Goal: Task Accomplishment & Management: Complete application form

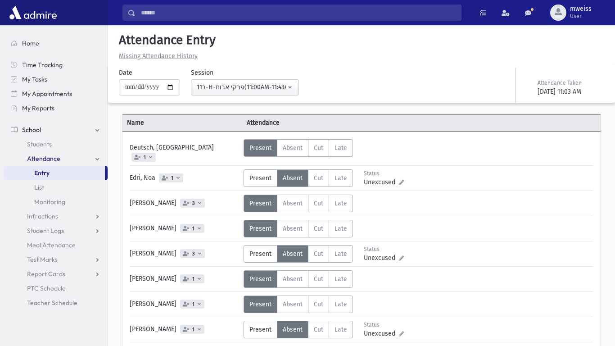
scroll to position [201, 0]
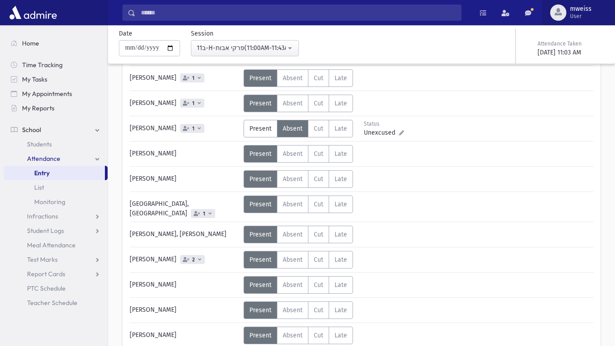
click at [576, 13] on span "User" at bounding box center [581, 16] width 22 height 7
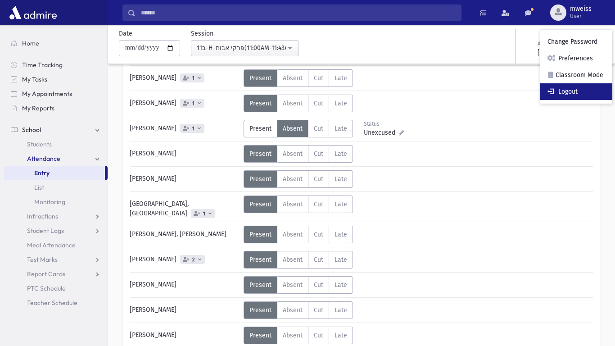
click at [574, 92] on link "Logout" at bounding box center [577, 91] width 72 height 17
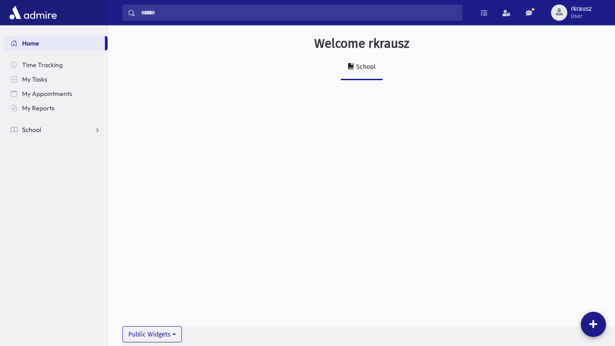
click at [47, 123] on link "School" at bounding box center [56, 130] width 104 height 14
click at [68, 158] on link "Attendance" at bounding box center [56, 158] width 104 height 14
click at [61, 177] on link "Entry" at bounding box center [56, 173] width 104 height 14
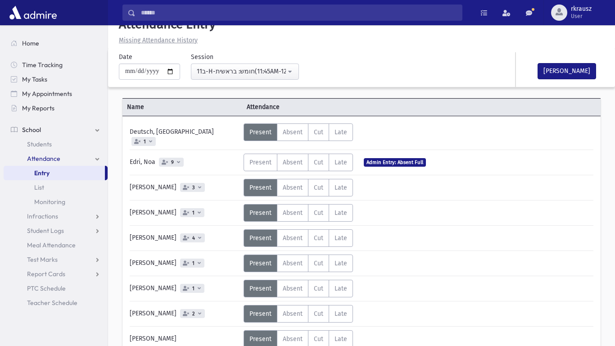
scroll to position [18, 0]
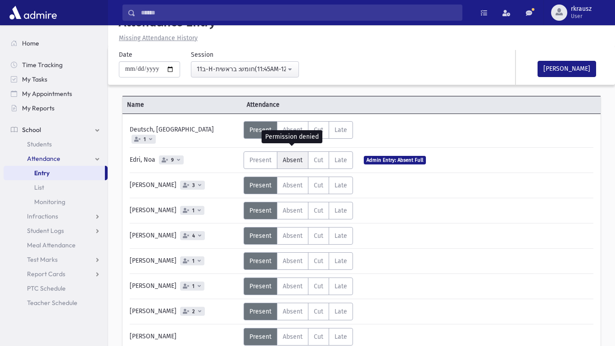
click at [290, 156] on span "Absent" at bounding box center [293, 160] width 20 height 8
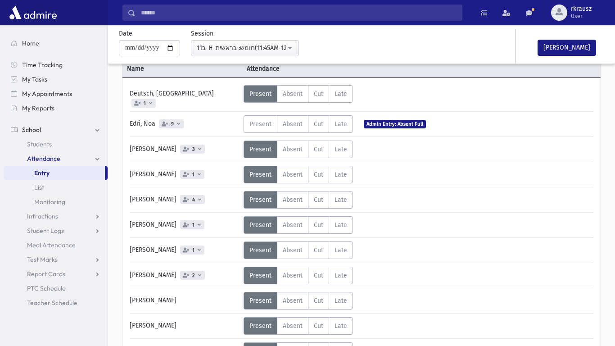
scroll to position [72, 0]
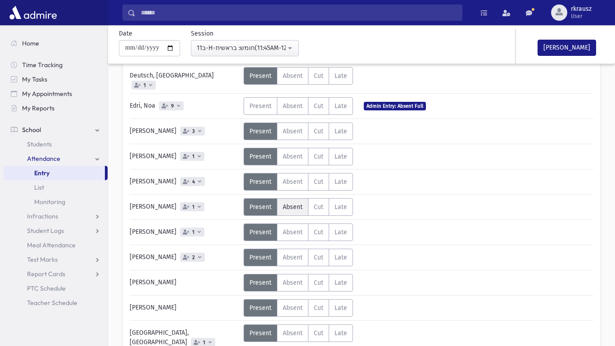
click at [291, 203] on span "Absent" at bounding box center [293, 207] width 20 height 8
click at [414, 224] on div "Status Unexcused Admin: Present P Absent A C" at bounding box center [418, 232] width 349 height 18
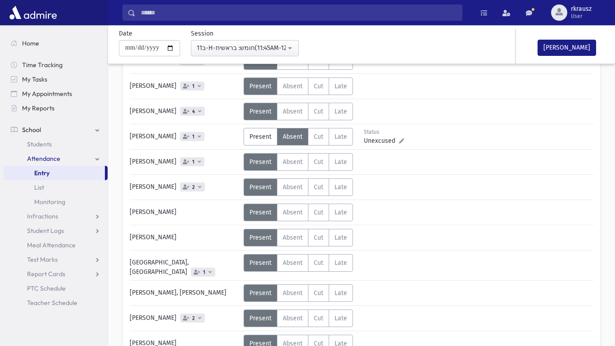
scroll to position [144, 0]
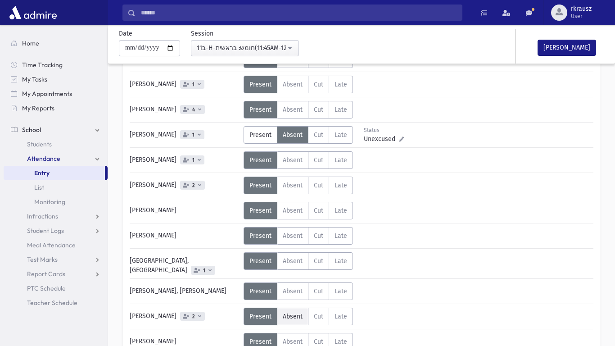
click at [293, 313] on span "Absent" at bounding box center [293, 317] width 20 height 8
click at [435, 296] on div "Deutsch, [GEOGRAPHIC_DATA] 1 Status Unexcused Admin: Present P Absent A Cut C L…" at bounding box center [362, 200] width 464 height 410
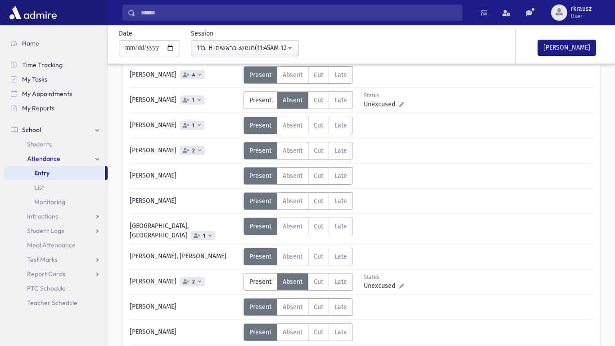
scroll to position [180, 0]
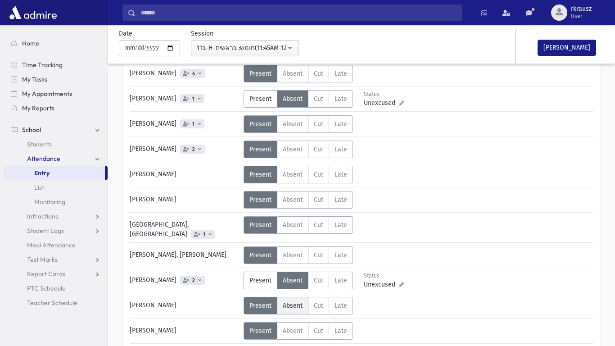
click at [287, 302] on span "Absent" at bounding box center [293, 306] width 20 height 8
click at [374, 309] on div "Error ×" at bounding box center [362, 317] width 126 height 17
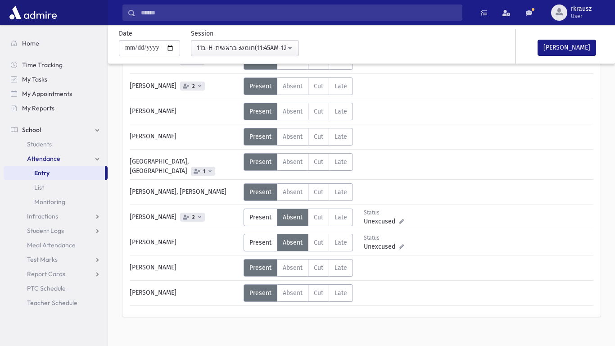
scroll to position [244, 0]
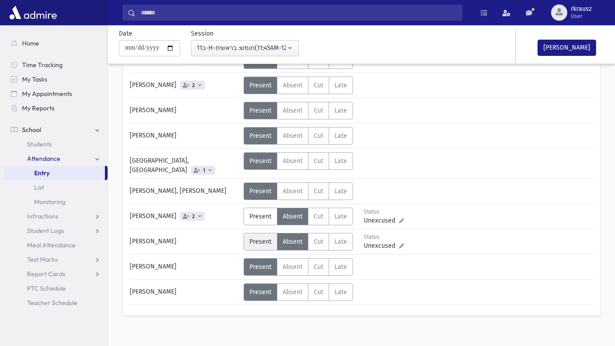
click at [255, 238] on span "Present" at bounding box center [261, 242] width 22 height 8
click at [366, 216] on span "Unexcused" at bounding box center [381, 220] width 35 height 9
click at [401, 218] on icon at bounding box center [401, 220] width 5 height 5
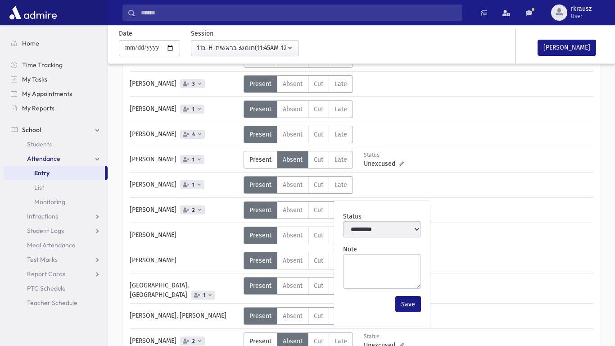
scroll to position [118, 0]
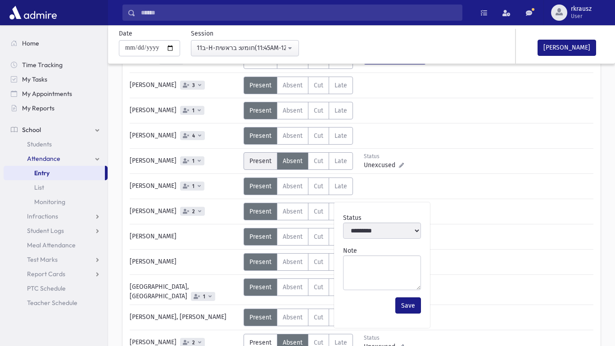
click at [253, 157] on span "Present" at bounding box center [261, 161] width 22 height 8
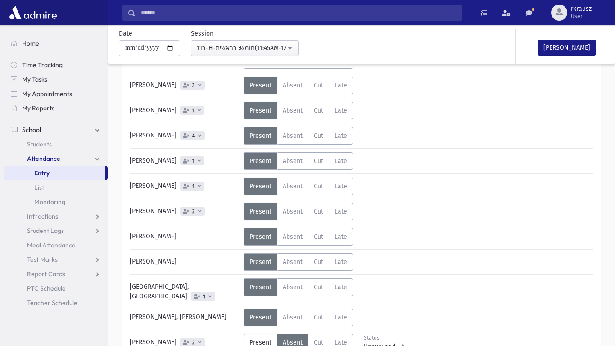
click at [411, 180] on div "Status Unexcused Admin: Present P Absent A C" at bounding box center [418, 186] width 349 height 18
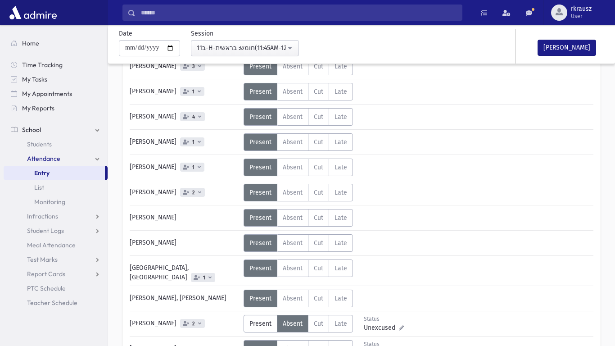
scroll to position [136, 0]
